Goal: Transaction & Acquisition: Download file/media

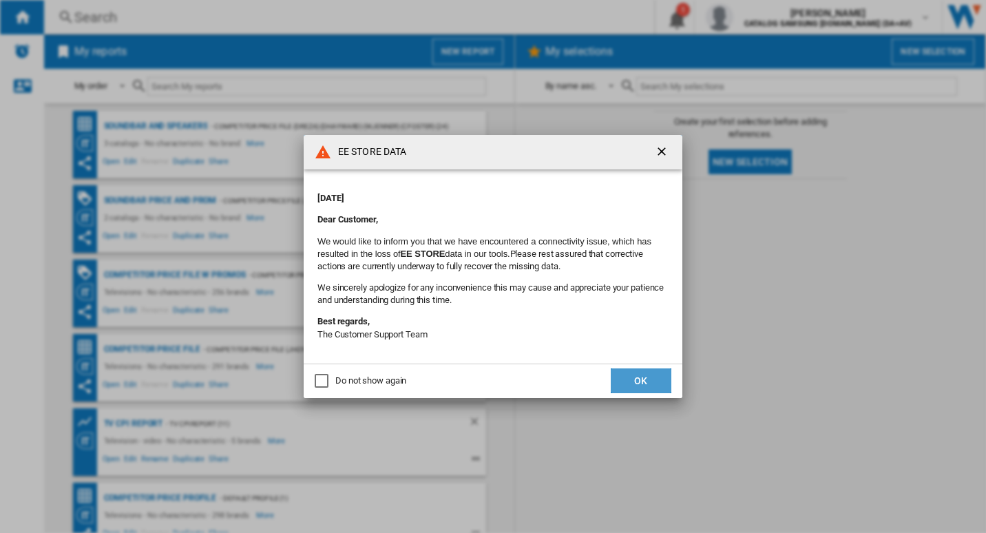
click at [642, 381] on button "OK" at bounding box center [641, 380] width 61 height 25
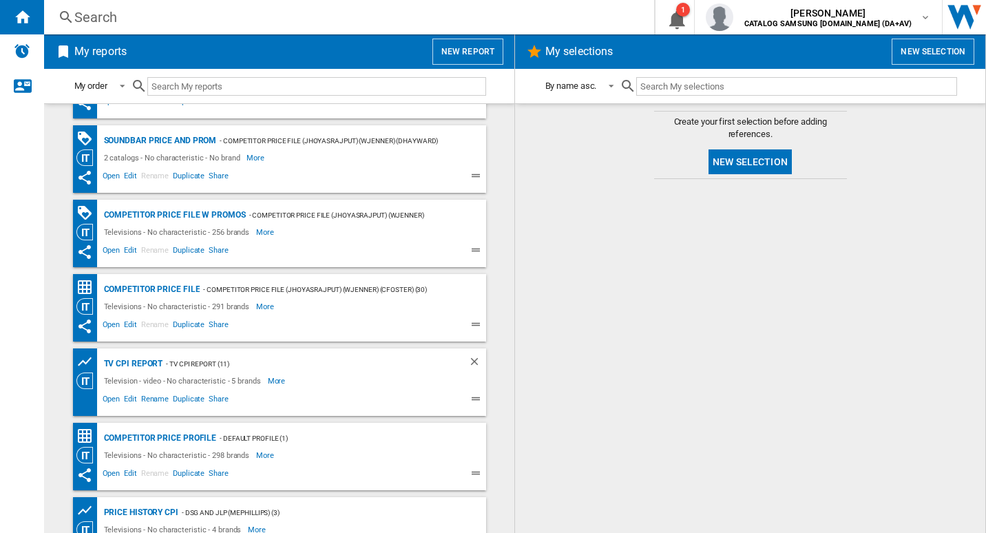
scroll to position [39, 0]
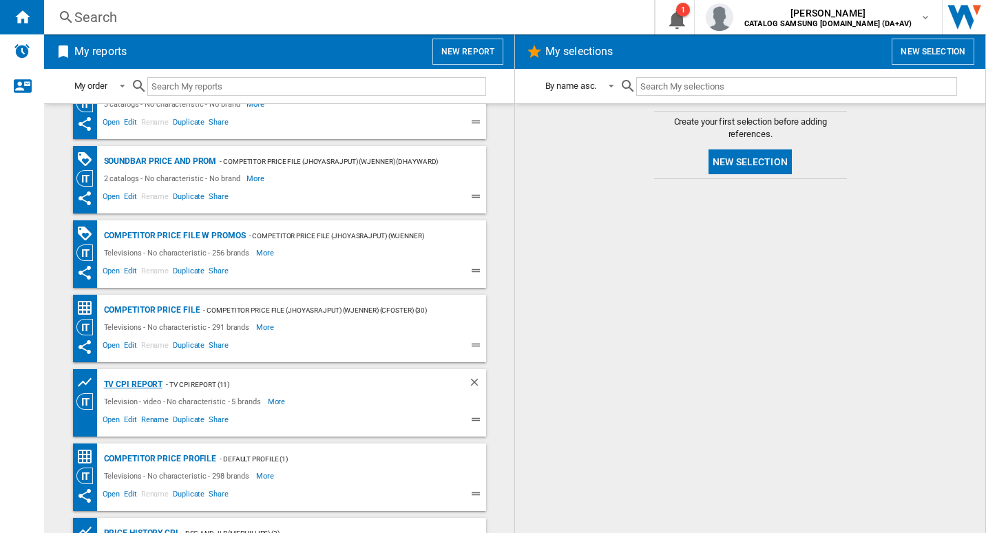
click at [136, 382] on div "TV CPI Report" at bounding box center [132, 384] width 63 height 17
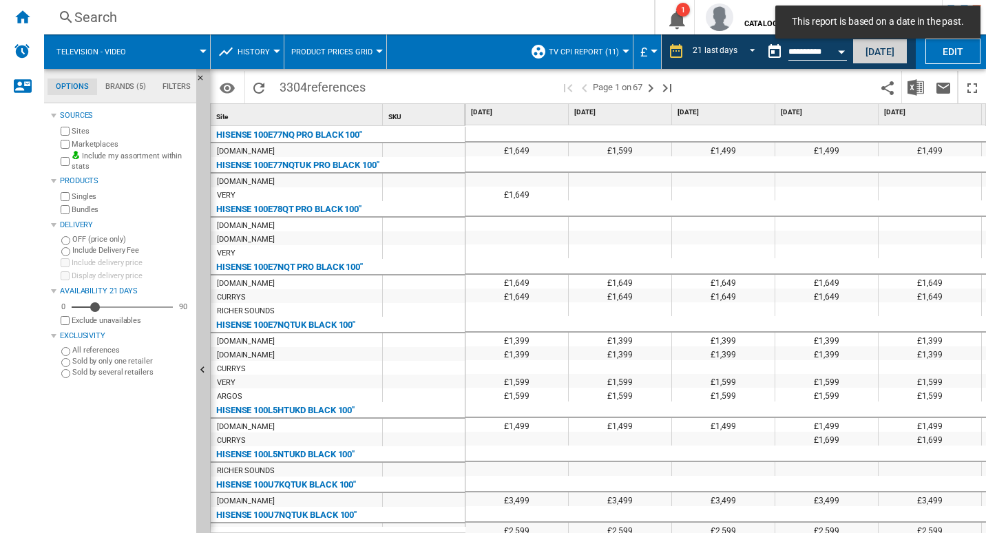
click at [885, 45] on button "[DATE]" at bounding box center [879, 51] width 55 height 25
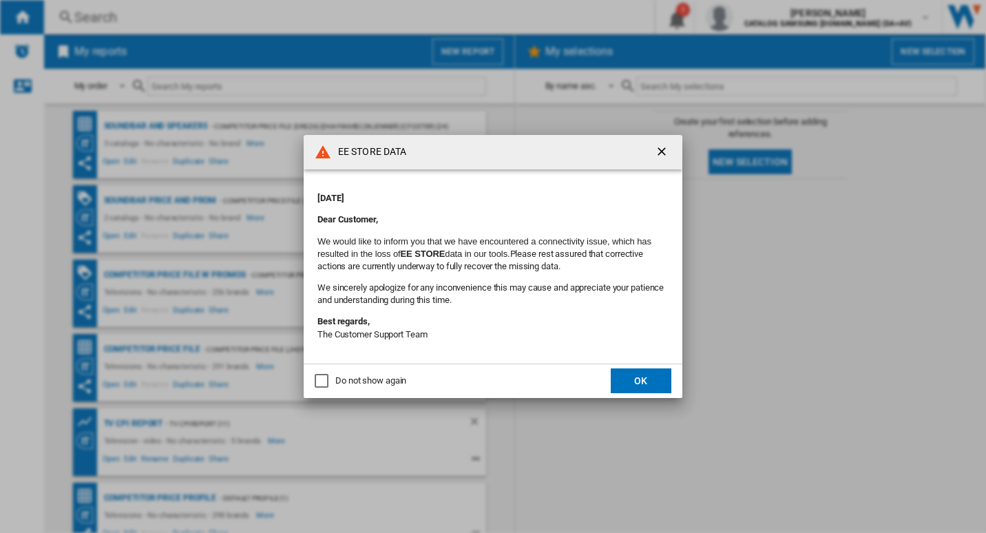
click at [663, 375] on button "OK" at bounding box center [641, 380] width 61 height 25
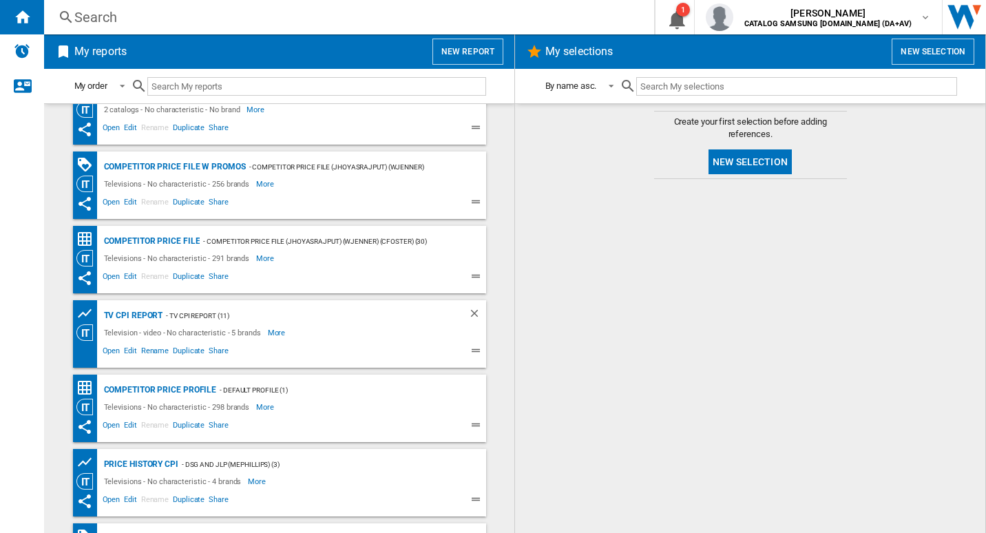
scroll to position [69, 0]
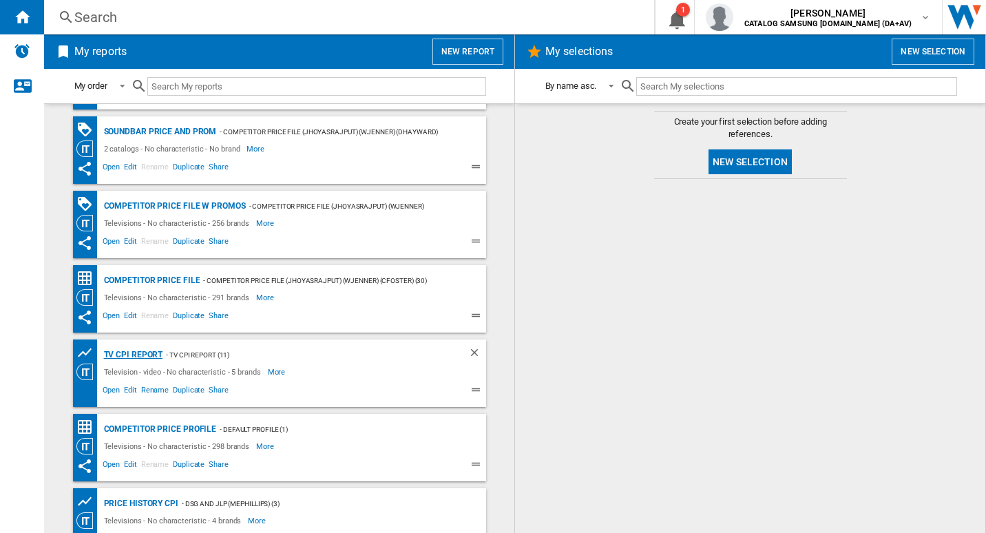
click at [131, 348] on div "TV CPI Report" at bounding box center [132, 354] width 63 height 17
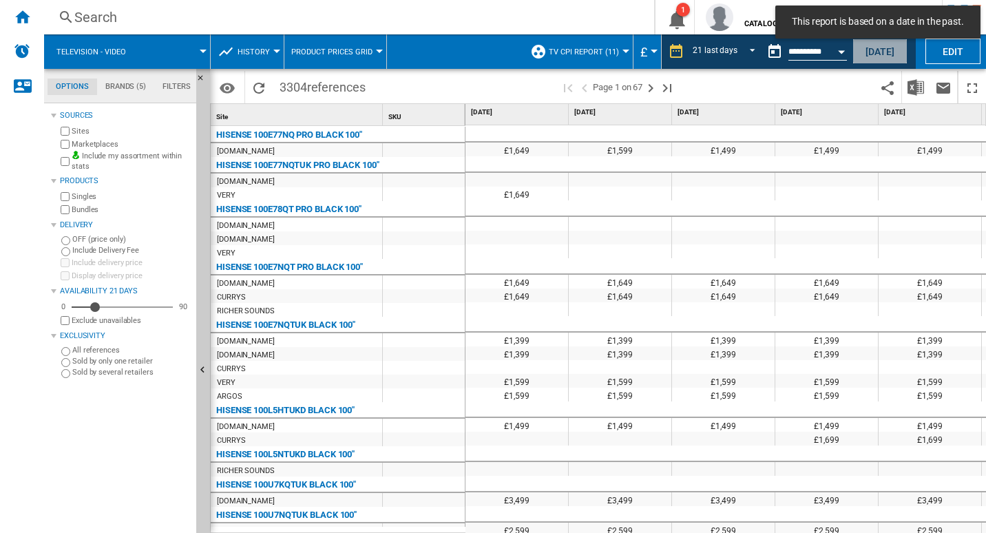
click at [883, 50] on button "[DATE]" at bounding box center [879, 51] width 55 height 25
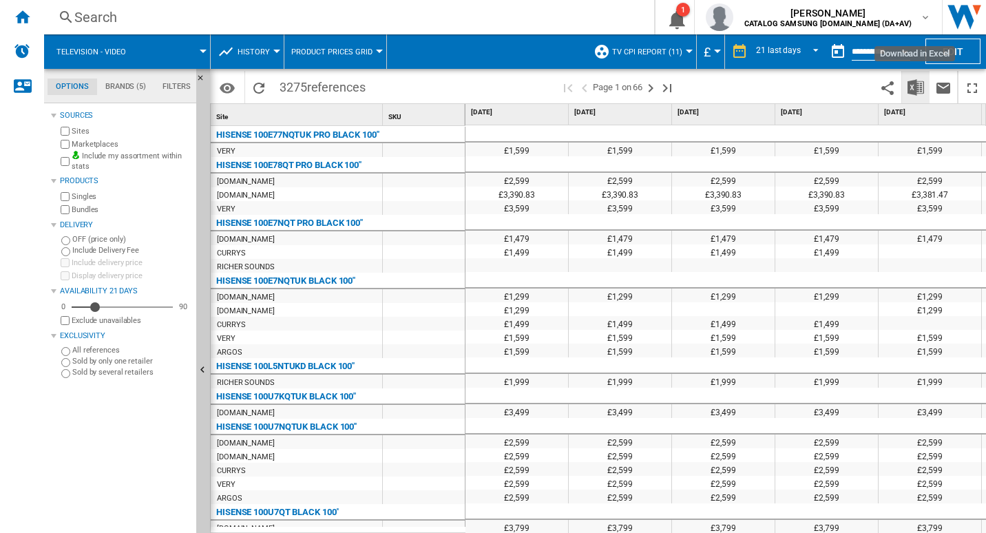
click at [921, 91] on img "Download in Excel" at bounding box center [915, 87] width 17 height 17
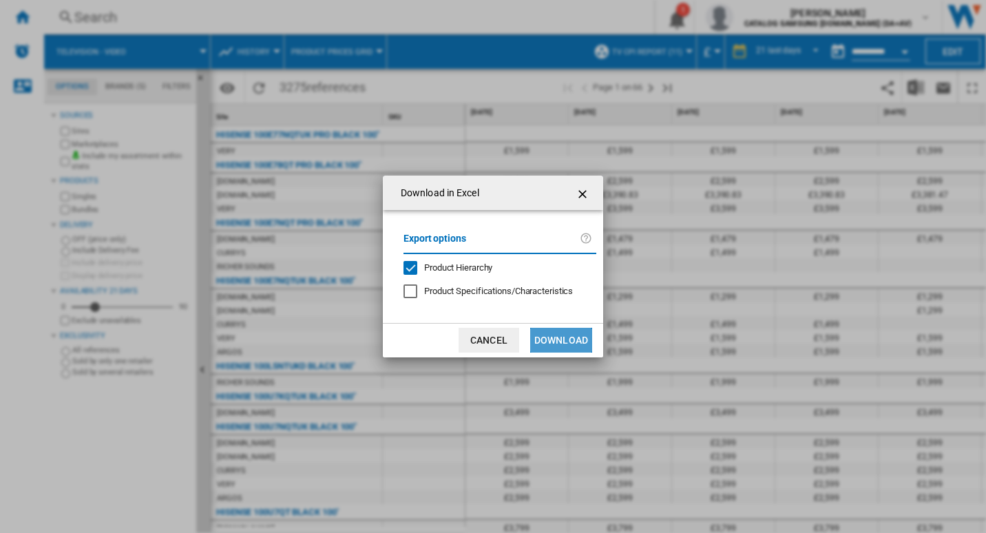
click at [556, 341] on button "Download" at bounding box center [561, 340] width 62 height 25
